Goal: Find specific fact: Find specific fact

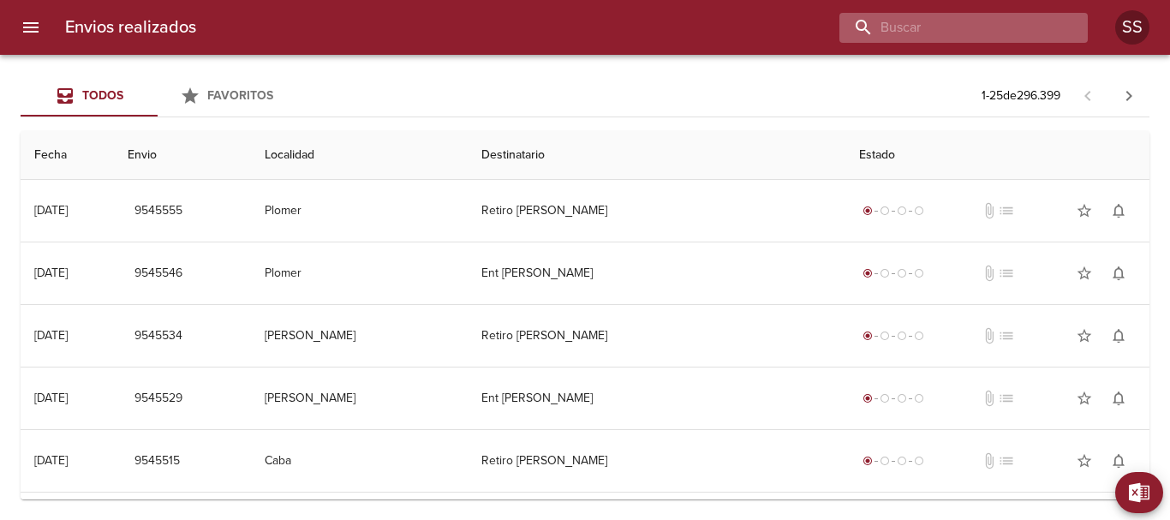
click at [960, 26] on input "buscar" at bounding box center [949, 28] width 219 height 30
paste input "[PERSON_NAME] [PERSON_NAME]"
click at [864, 25] on input "[PERSON_NAME] [PERSON_NAME]" at bounding box center [949, 28] width 219 height 30
type input "[PERSON_NAME] [PERSON_NAME]"
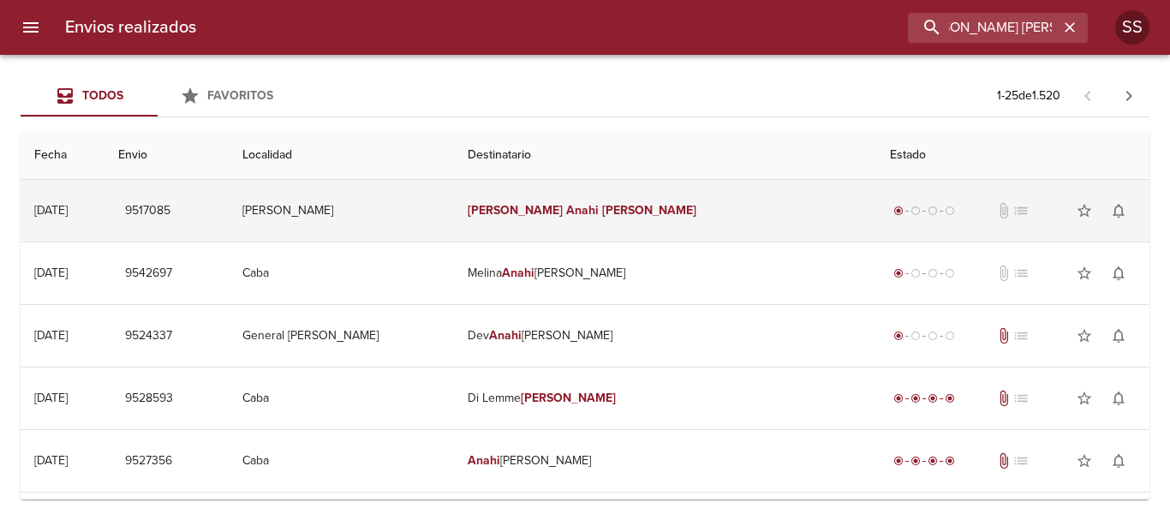
click at [354, 206] on td "[PERSON_NAME]" at bounding box center [341, 211] width 224 height 62
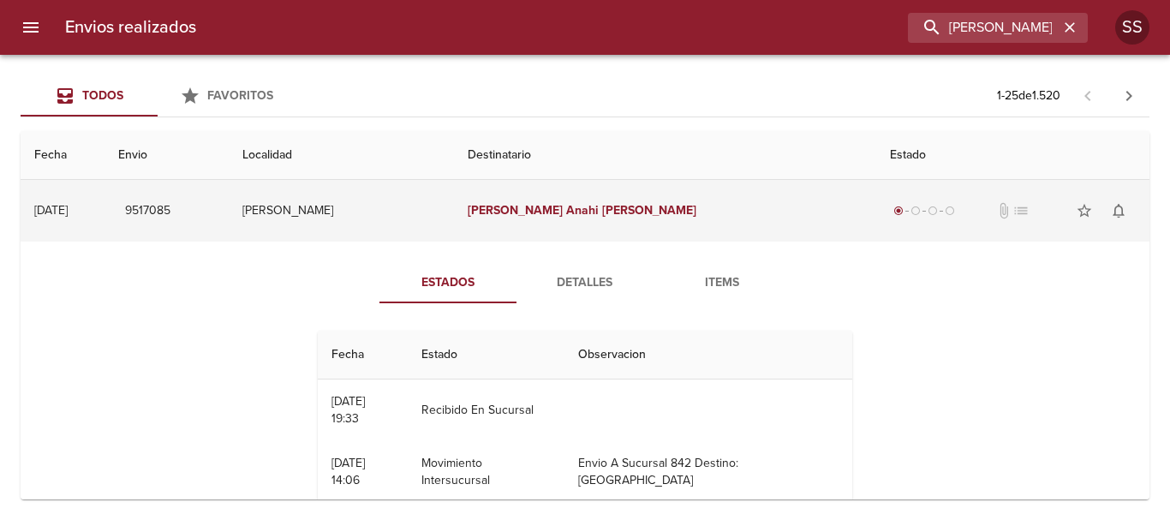
click at [384, 212] on td "[PERSON_NAME]" at bounding box center [341, 211] width 224 height 62
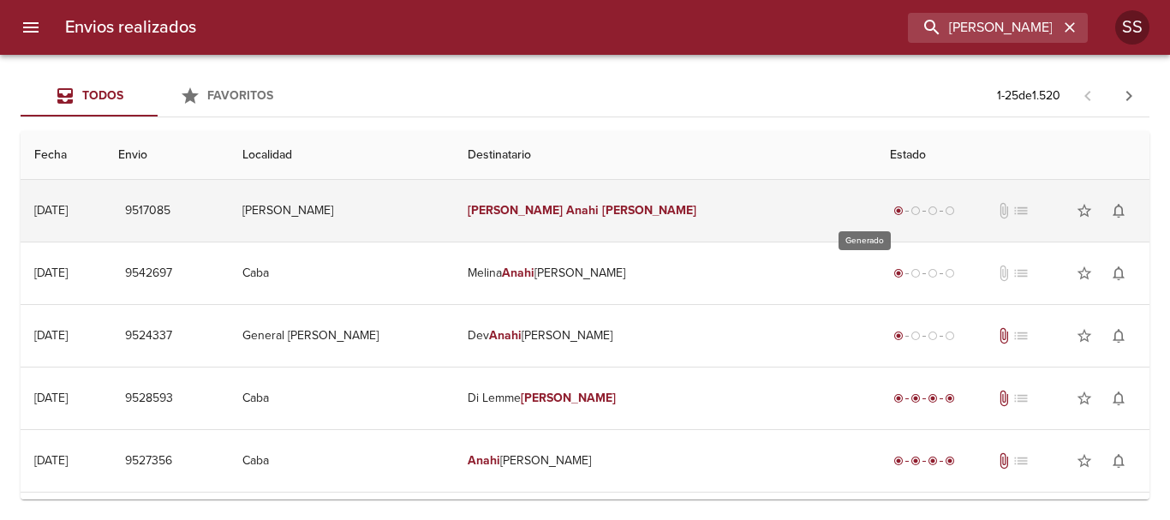
click at [894, 212] on span "radio_button_checked" at bounding box center [899, 211] width 10 height 10
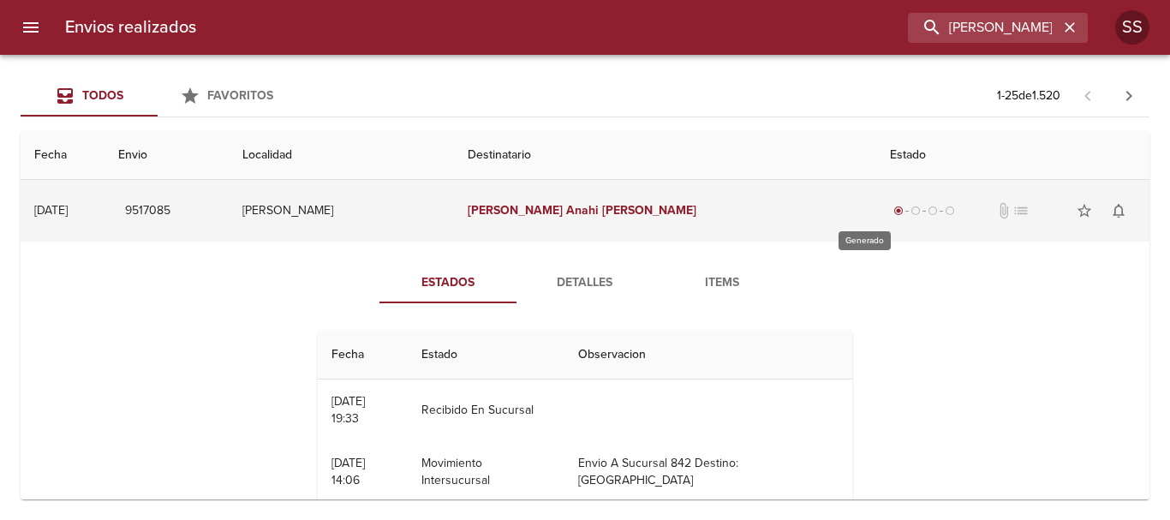
click at [890, 209] on div "radio_button_checked" at bounding box center [898, 211] width 17 height 10
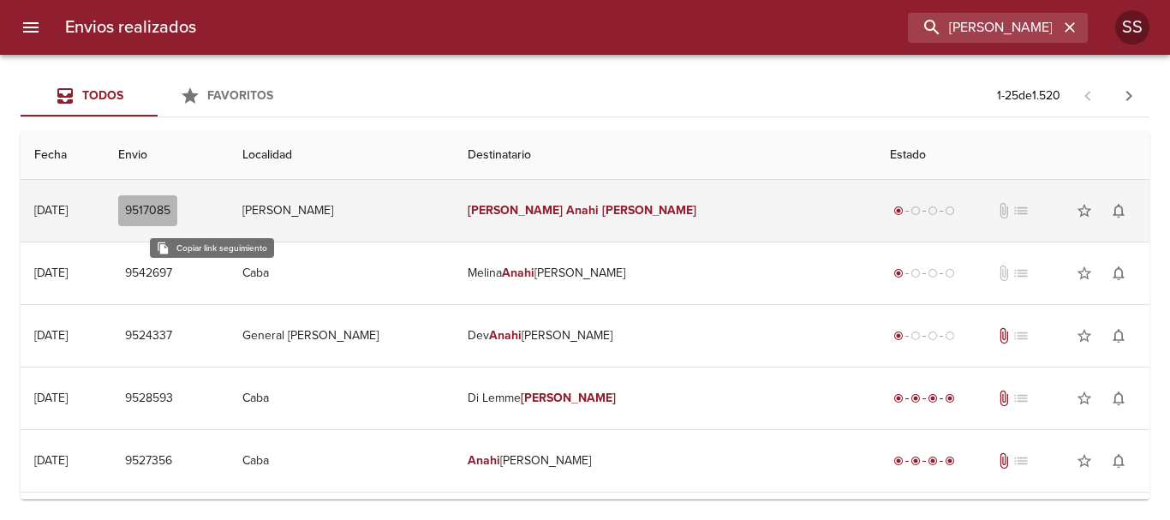
click at [171, 208] on span "9517085" at bounding box center [147, 210] width 45 height 21
